Goal: Task Accomplishment & Management: Use online tool/utility

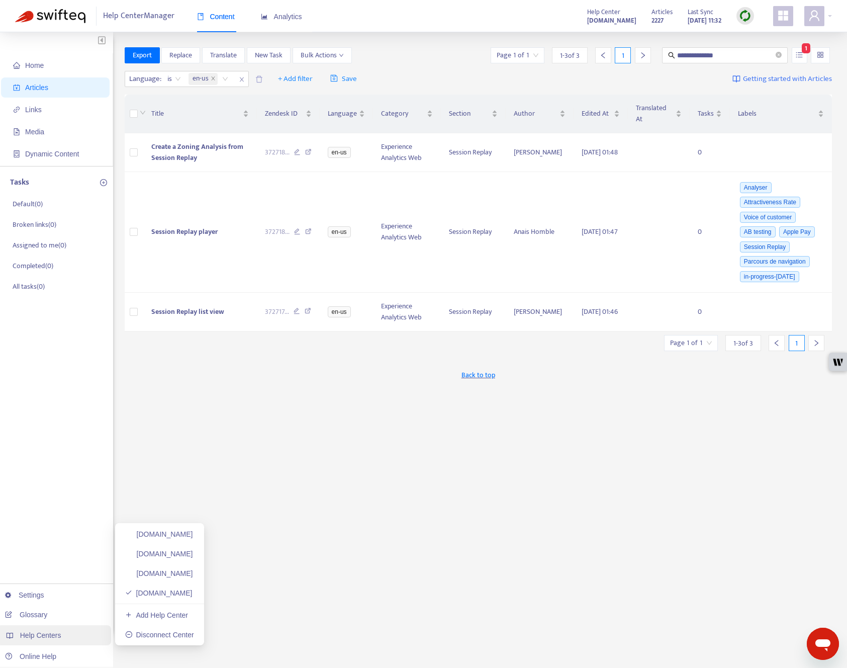
click at [51, 630] on div "Help Centers" at bounding box center [54, 635] width 114 height 20
click at [173, 595] on link "[DOMAIN_NAME]" at bounding box center [158, 593] width 67 height 8
click at [36, 67] on span "Home" at bounding box center [34, 65] width 19 height 8
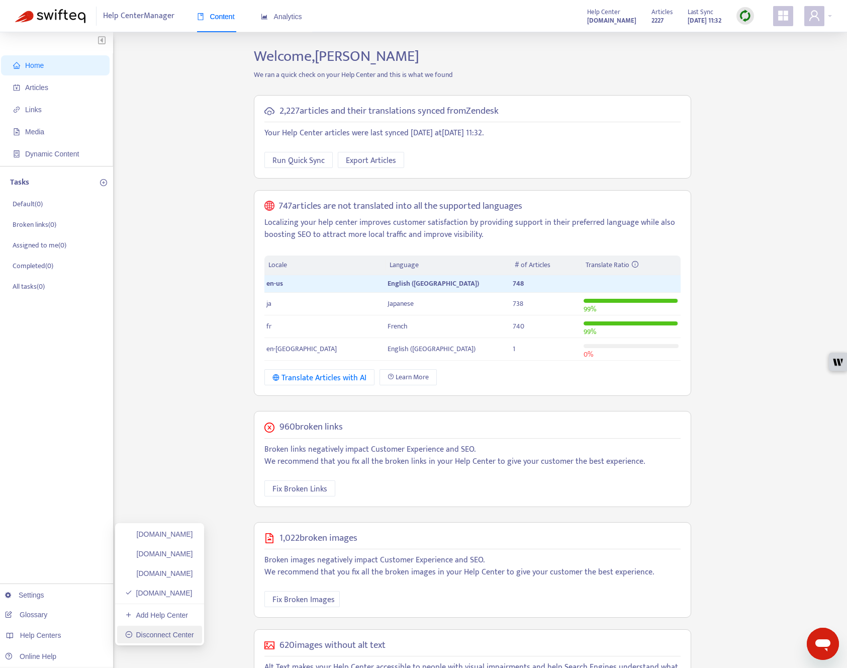
click at [193, 635] on link "Disconnect Center" at bounding box center [159, 634] width 69 height 8
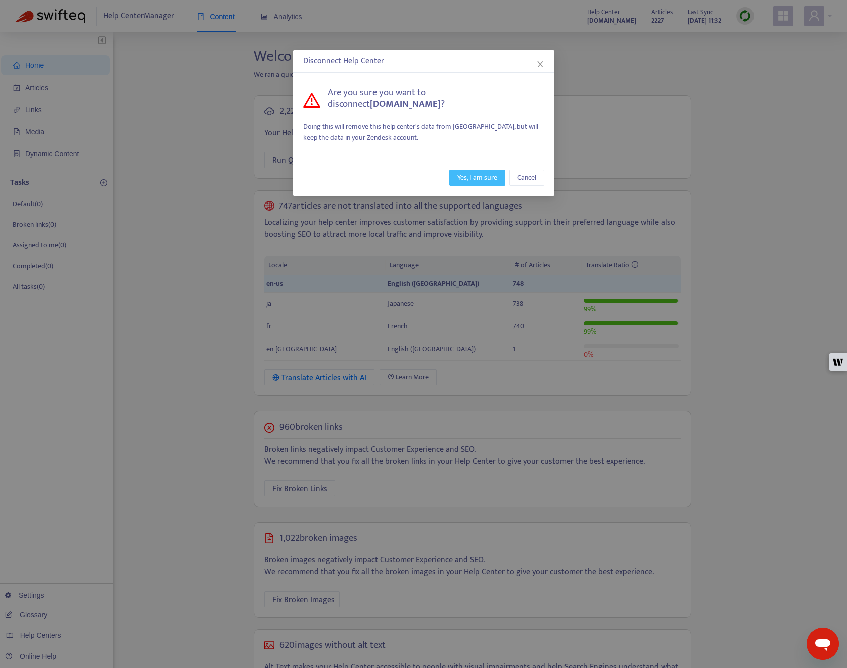
click at [462, 178] on span "Yes, I am sure" at bounding box center [477, 177] width 40 height 11
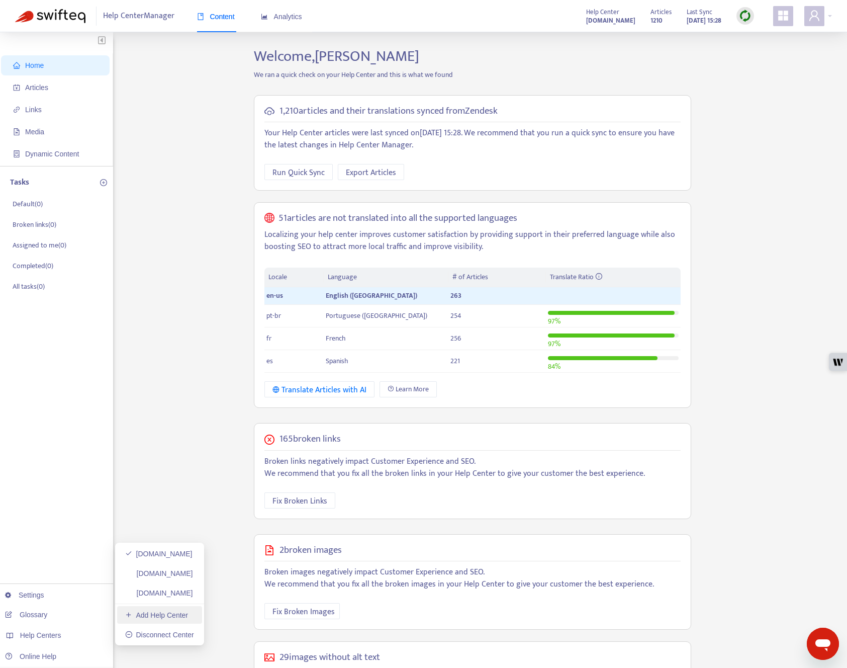
click at [156, 612] on link "Add Help Center" at bounding box center [156, 615] width 63 height 8
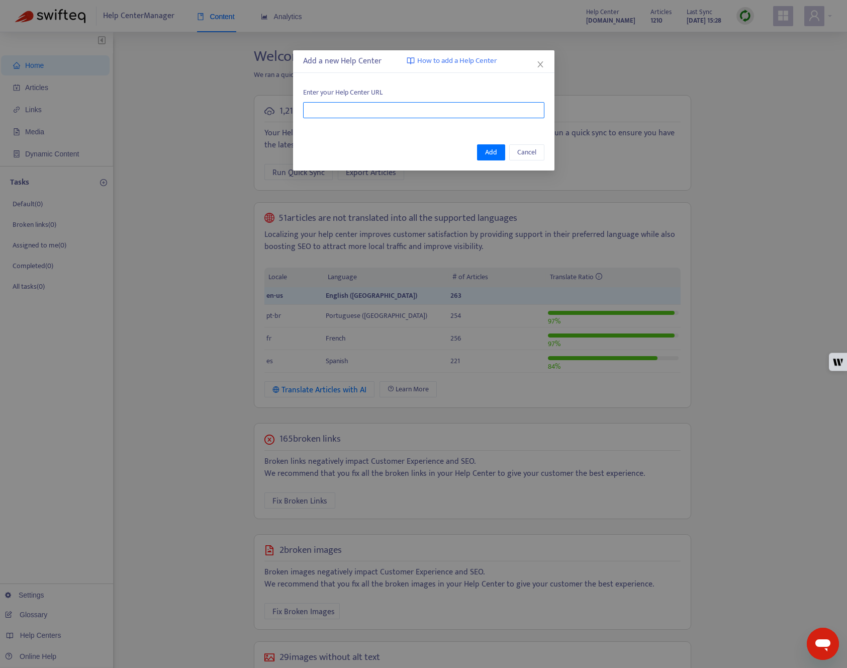
click at [436, 108] on input "text" at bounding box center [423, 110] width 241 height 16
type input "**********"
click at [490, 151] on span "Add" at bounding box center [491, 152] width 12 height 11
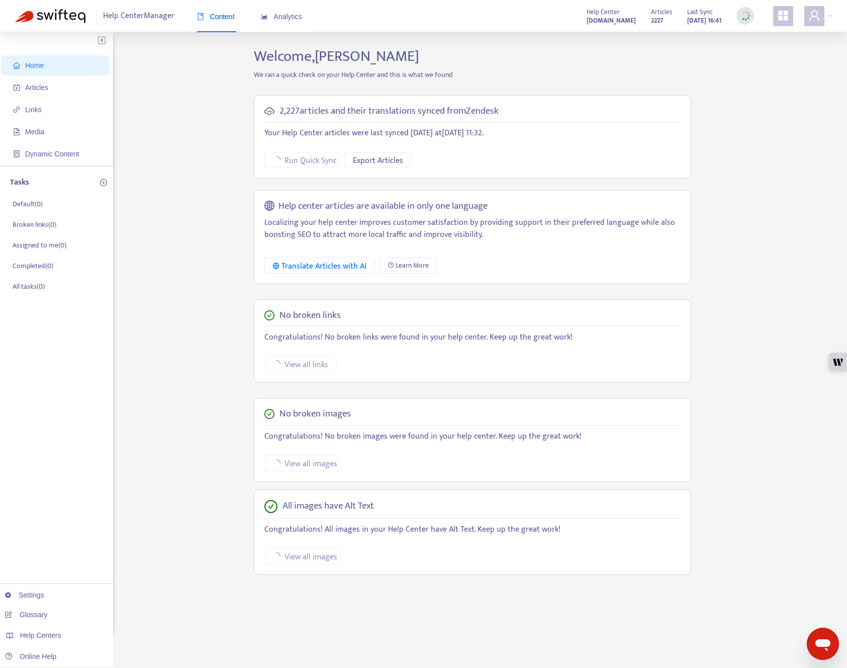
click at [808, 282] on div "Home Articles Links Media Dynamic Content Tasks Default ( 0 ) Broken links ( 0 …" at bounding box center [423, 341] width 817 height 588
click at [160, 151] on div "Home Articles Links Media Dynamic Content Tasks Default ( 0 ) Broken links ( 0 …" at bounding box center [423, 341] width 817 height 588
click at [42, 87] on span "Articles" at bounding box center [36, 87] width 23 height 8
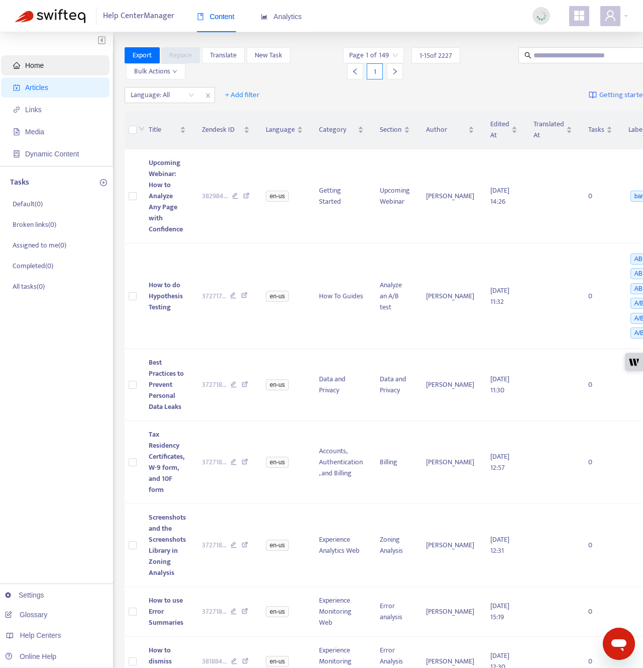
click at [25, 71] on span "Home" at bounding box center [57, 65] width 88 height 20
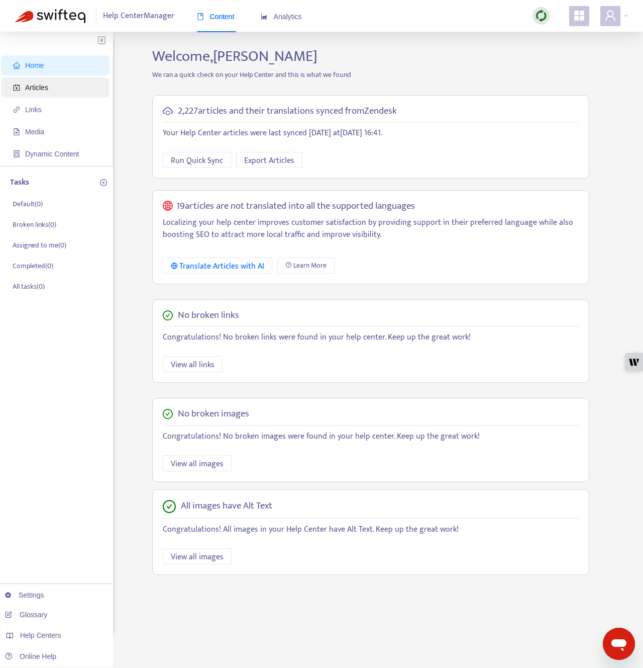
click at [18, 94] on span "Articles" at bounding box center [57, 87] width 88 height 20
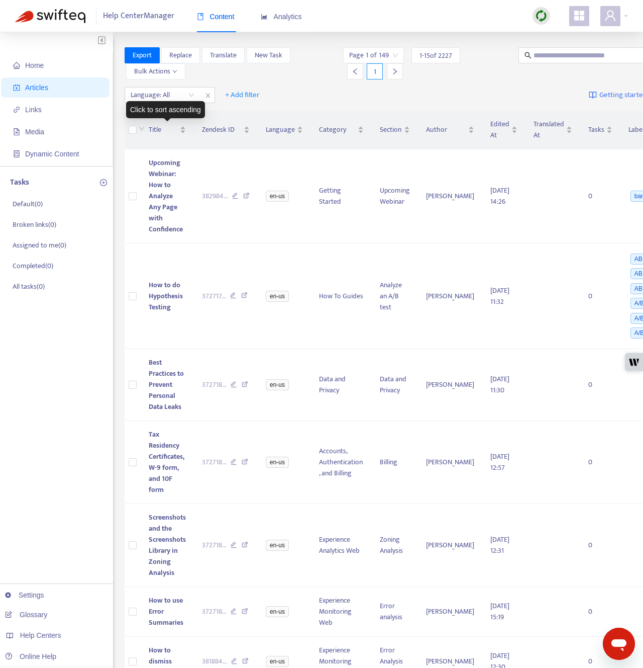
click at [178, 101] on div "Click to sort ascending" at bounding box center [165, 109] width 79 height 17
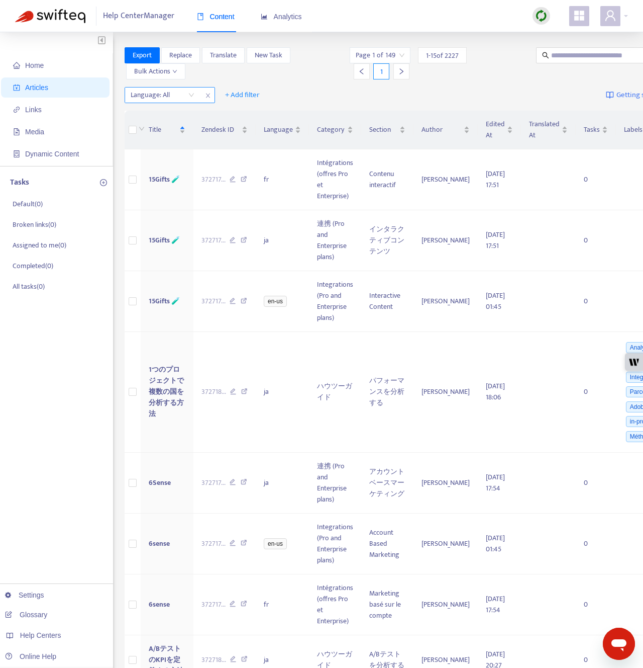
click at [175, 92] on div at bounding box center [157, 95] width 61 height 12
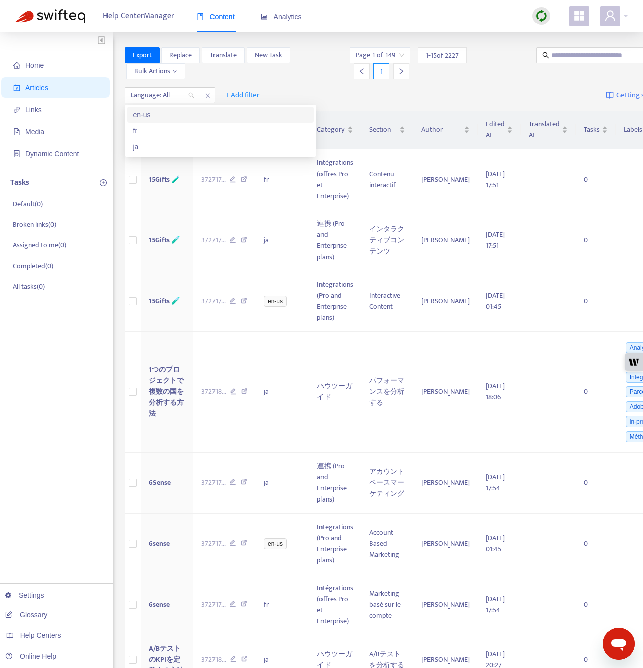
click at [171, 119] on div "en-us" at bounding box center [220, 114] width 175 height 11
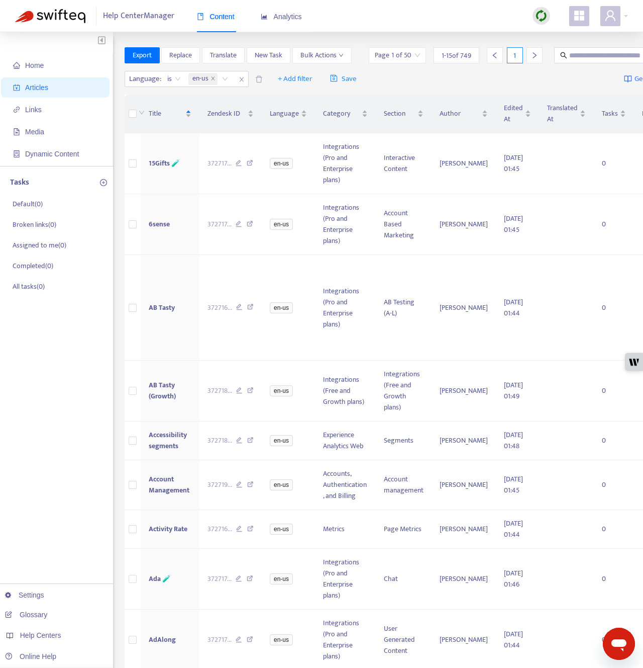
click at [428, 91] on div "Language : is en-us + Add filter Save Getting started with Articles" at bounding box center [425, 79] width 600 height 24
click at [64, 108] on span "Links" at bounding box center [57, 110] width 88 height 20
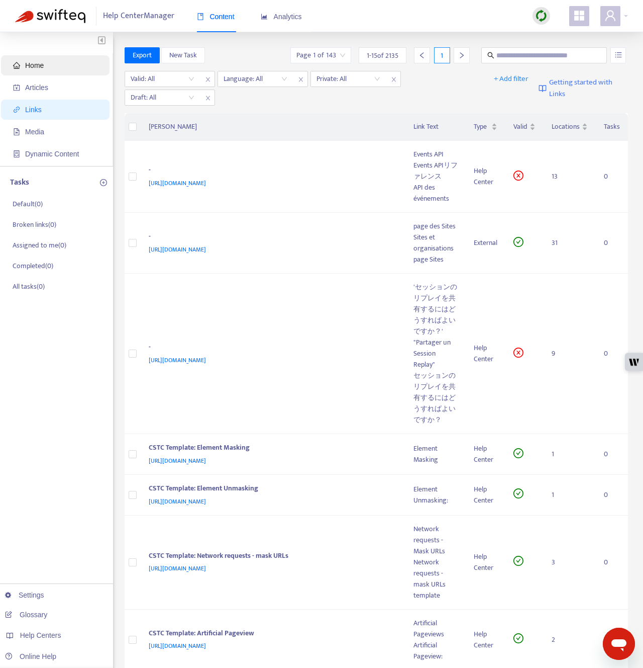
click at [48, 69] on span "Home" at bounding box center [57, 65] width 88 height 20
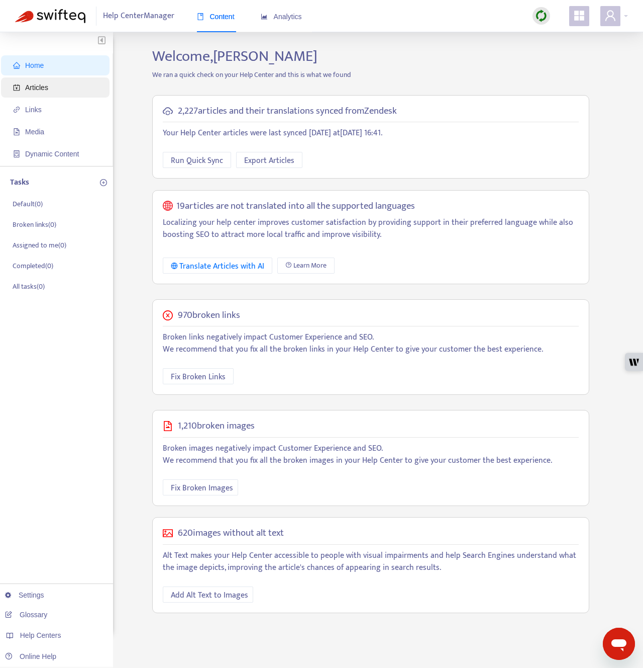
click at [62, 88] on span "Articles" at bounding box center [57, 87] width 88 height 20
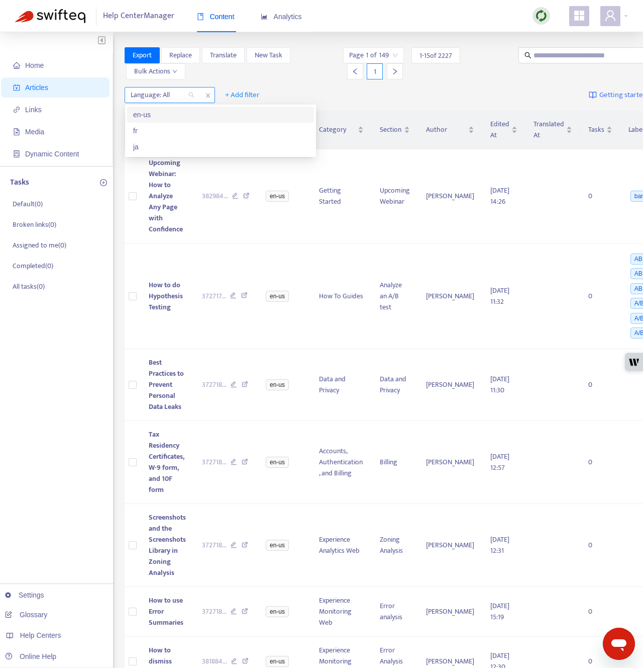
click at [191, 91] on div "Language: All" at bounding box center [162, 94] width 75 height 15
click at [187, 111] on div "en-us" at bounding box center [220, 114] width 175 height 11
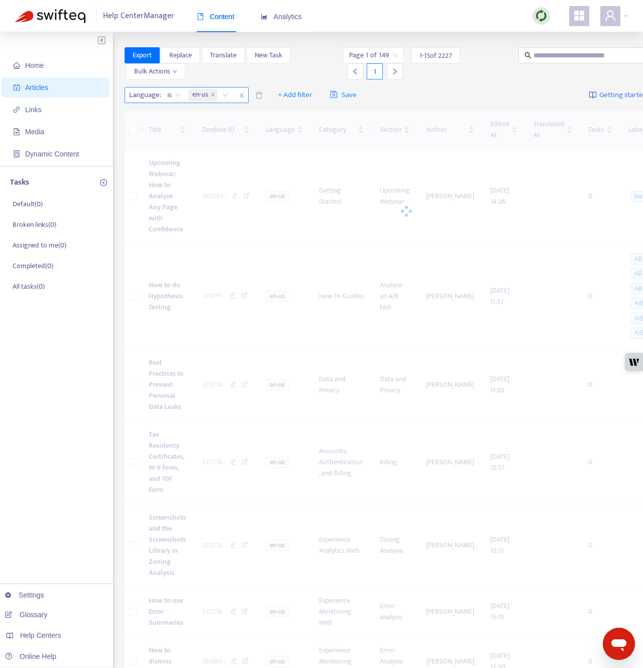
click at [239, 96] on icon "close" at bounding box center [242, 95] width 6 height 6
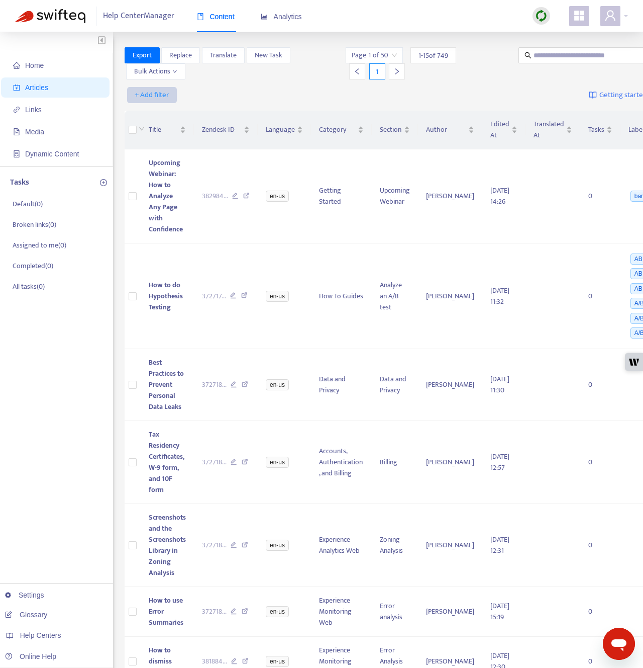
click at [152, 90] on span "+ Add filter" at bounding box center [152, 95] width 35 height 12
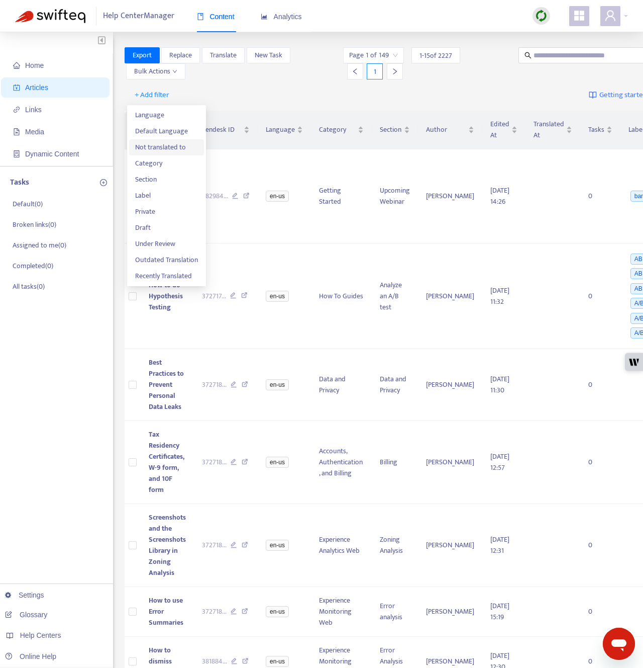
click at [170, 145] on span "Not translated to" at bounding box center [166, 147] width 63 height 11
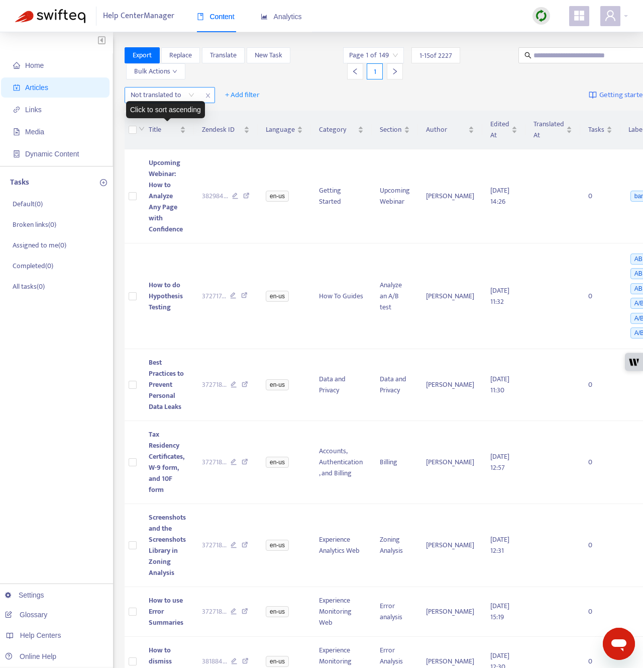
click at [185, 94] on div at bounding box center [157, 95] width 61 height 12
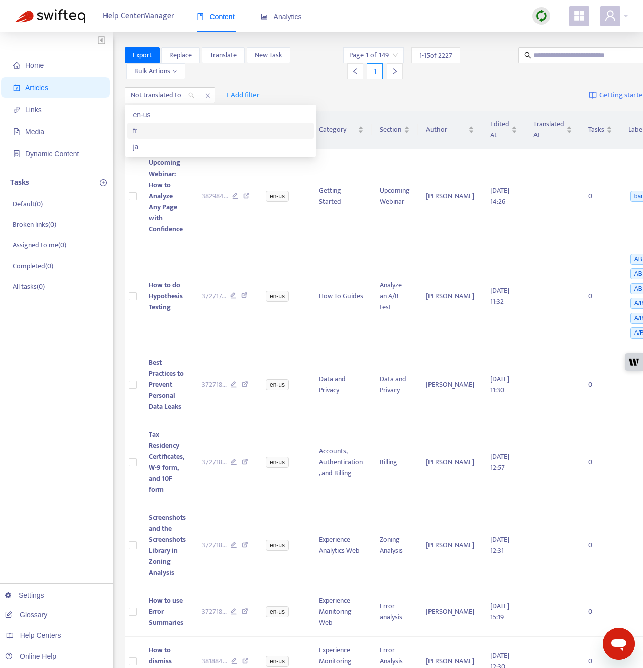
click at [184, 128] on div "fr" at bounding box center [220, 130] width 175 height 11
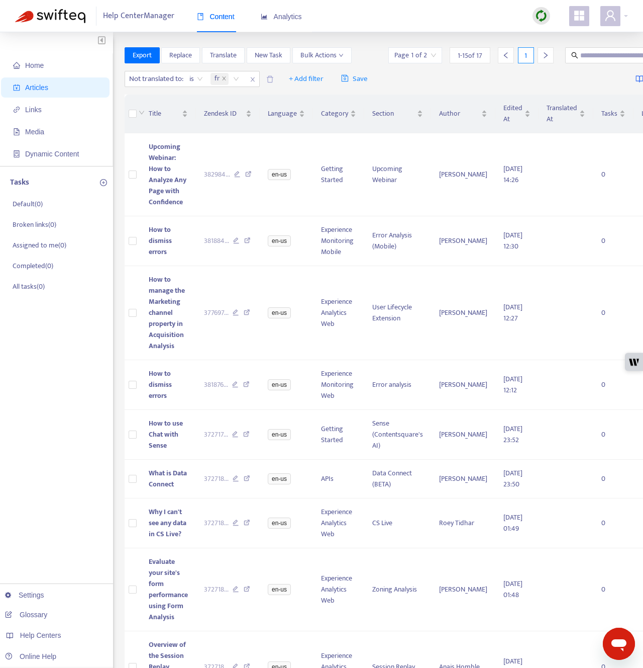
click at [446, 77] on div "Not translated to : is fr + Add filter Save Getting started with Articles" at bounding box center [430, 79] width 611 height 24
click at [242, 54] on button "Translate" at bounding box center [223, 55] width 43 height 16
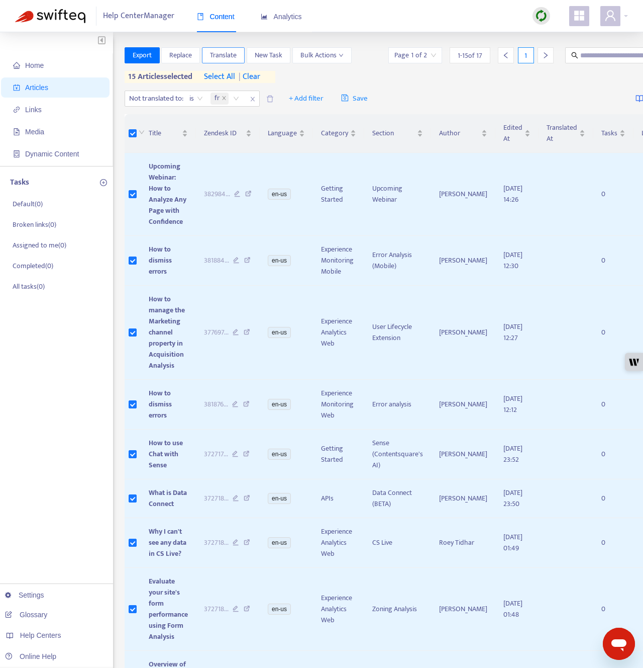
click at [225, 50] on span "Translate" at bounding box center [223, 55] width 27 height 11
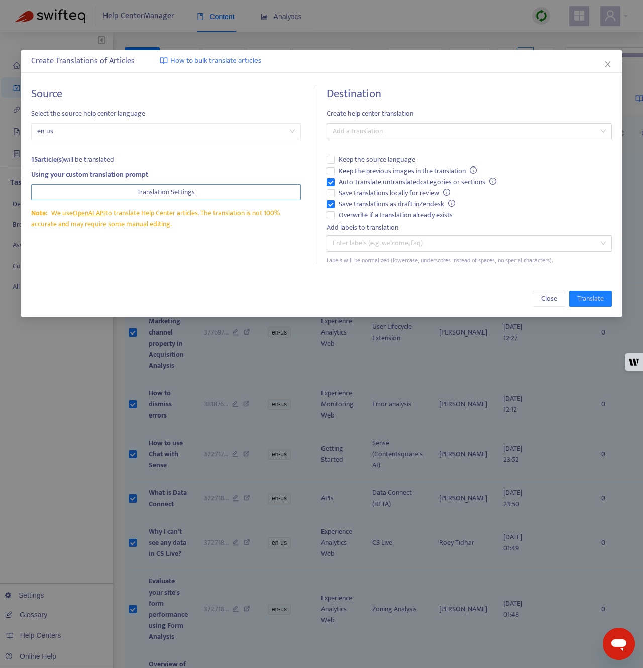
click at [221, 191] on button "Translation Settings" at bounding box center [166, 192] width 270 height 16
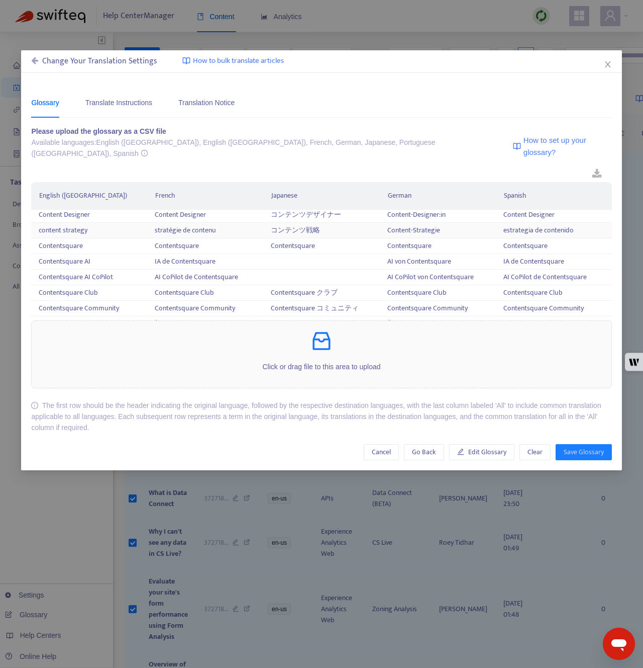
scroll to position [6536, 0]
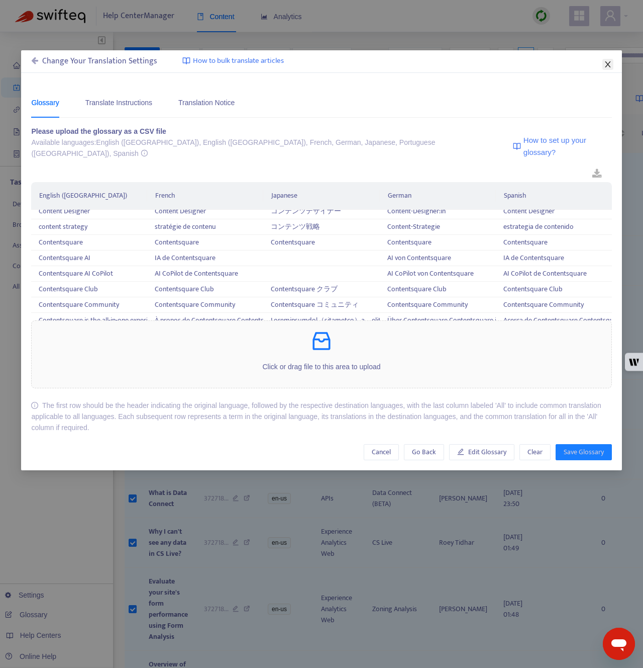
click at [610, 64] on icon "close" at bounding box center [608, 64] width 8 height 8
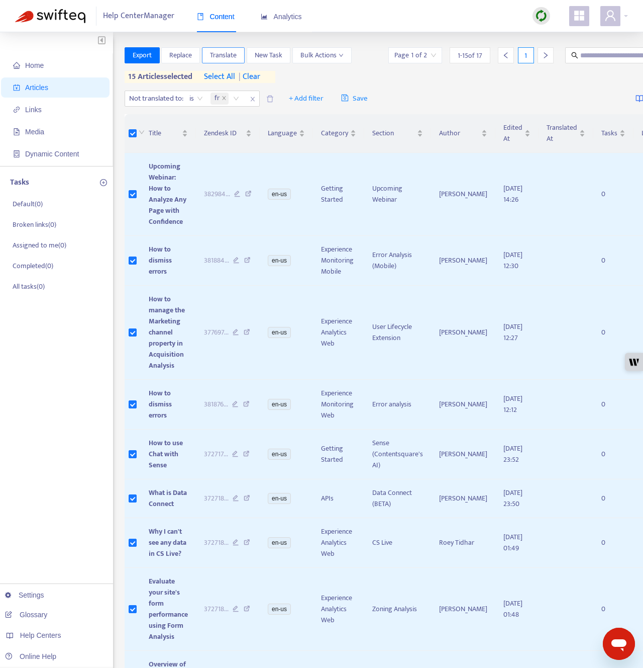
click at [236, 56] on span "Translate" at bounding box center [223, 55] width 27 height 11
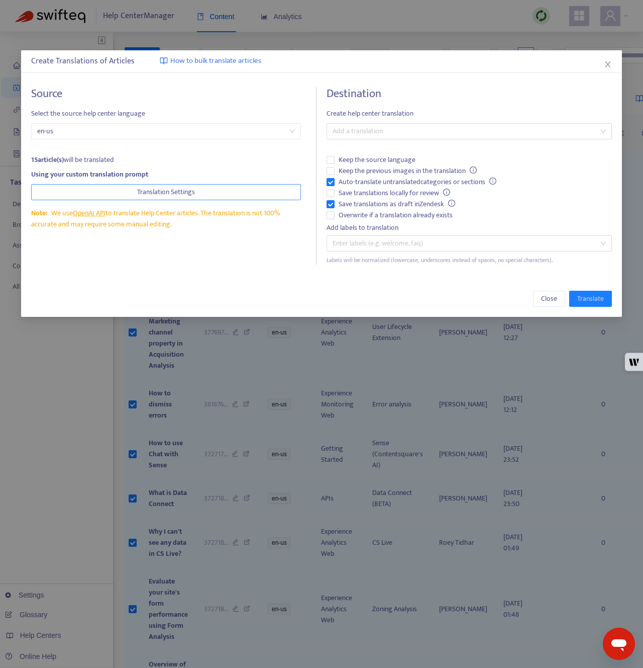
click at [246, 188] on button "Translation Settings" at bounding box center [166, 192] width 270 height 16
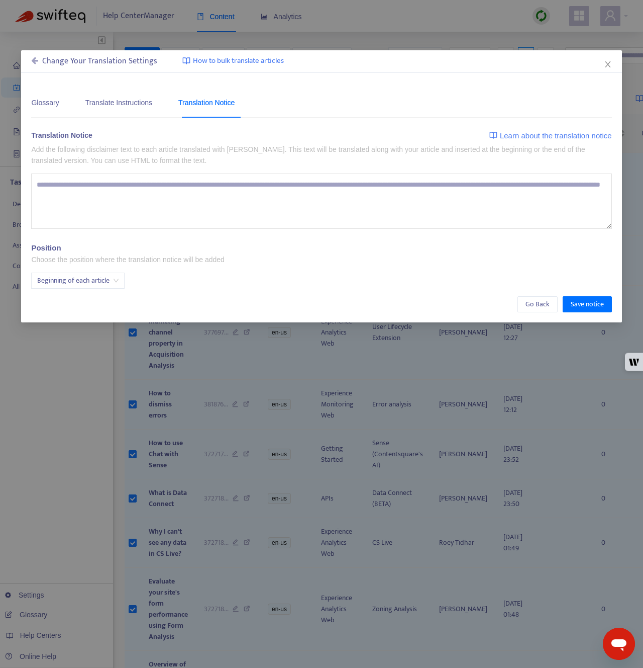
type textarea "**********"
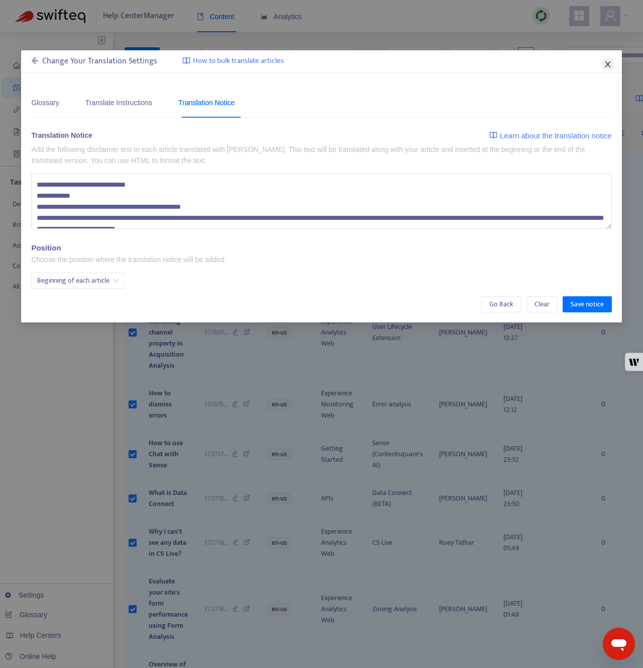
click at [611, 64] on icon "close" at bounding box center [608, 64] width 8 height 8
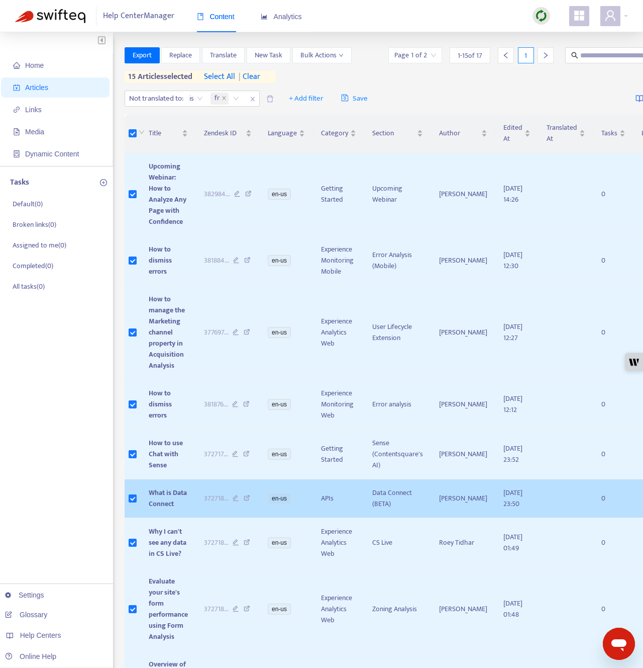
click at [245, 496] on icon at bounding box center [247, 499] width 7 height 9
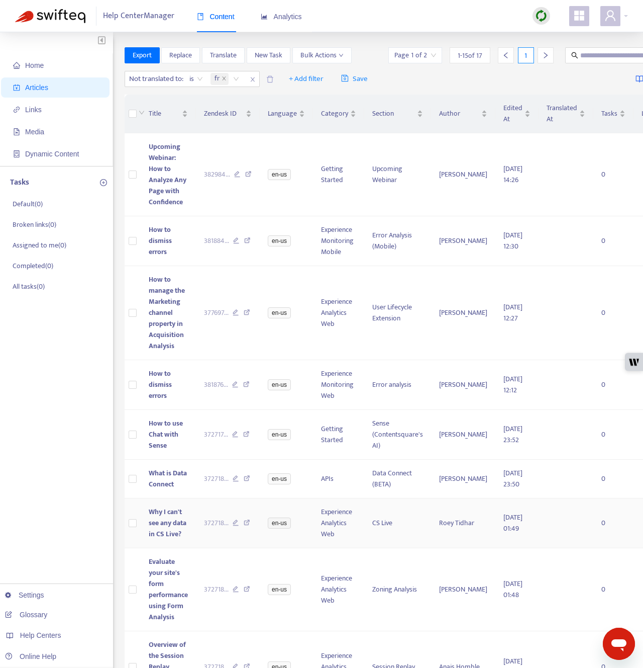
click at [182, 538] on td "Why I can't see any data in CS Live?" at bounding box center [168, 523] width 55 height 50
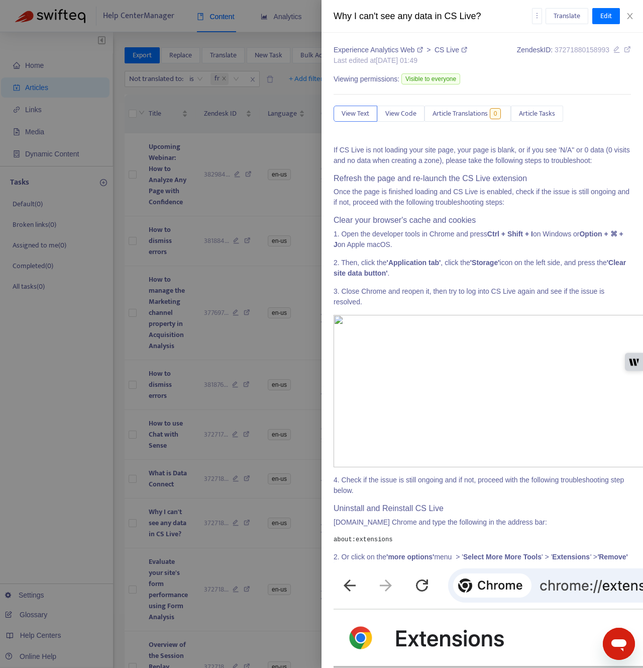
click at [630, 48] on icon at bounding box center [627, 49] width 7 height 7
click at [293, 66] on div at bounding box center [321, 334] width 643 height 668
